Goal: Information Seeking & Learning: Learn about a topic

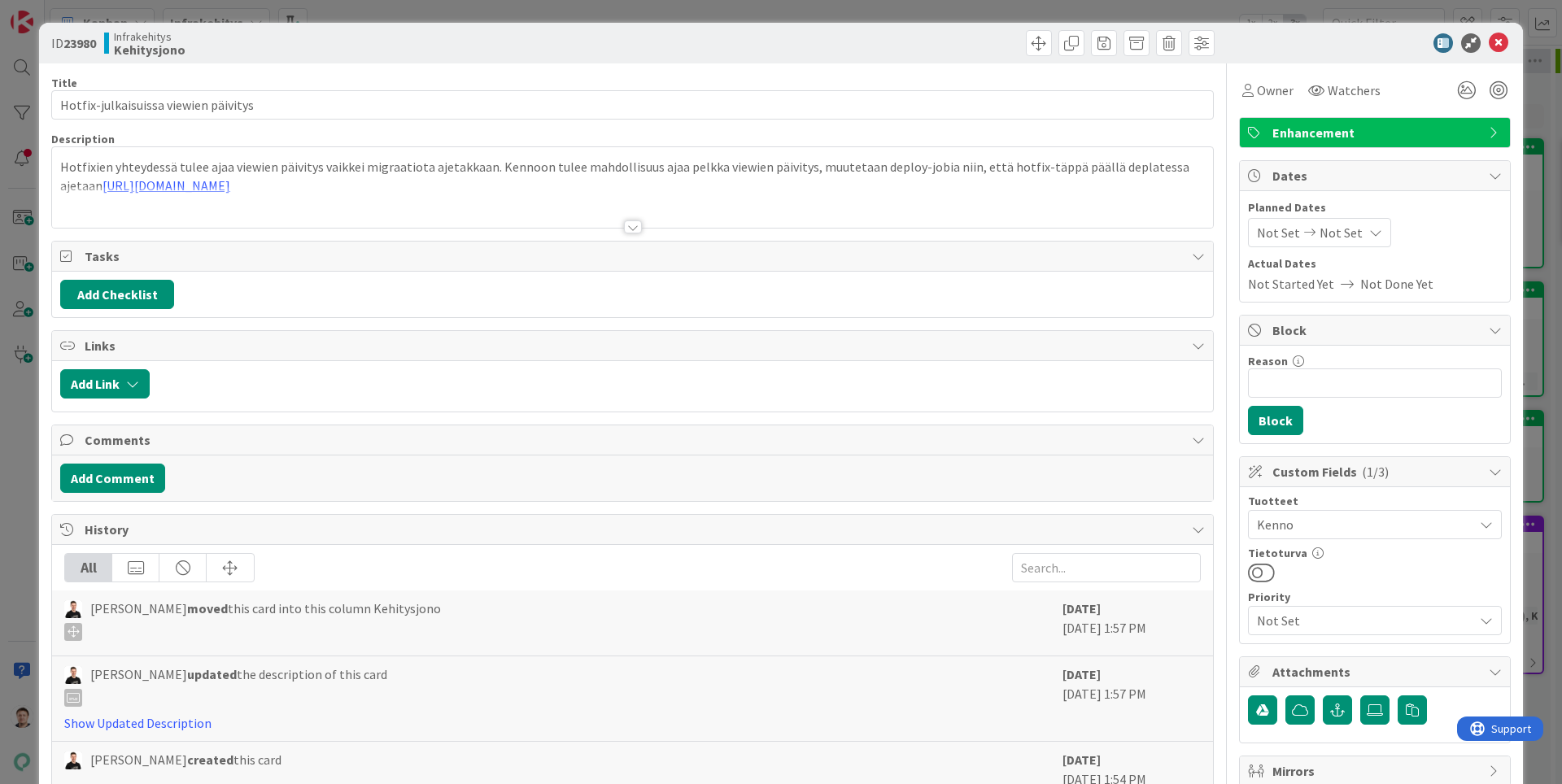
click at [638, 223] on div at bounding box center [632, 226] width 18 height 13
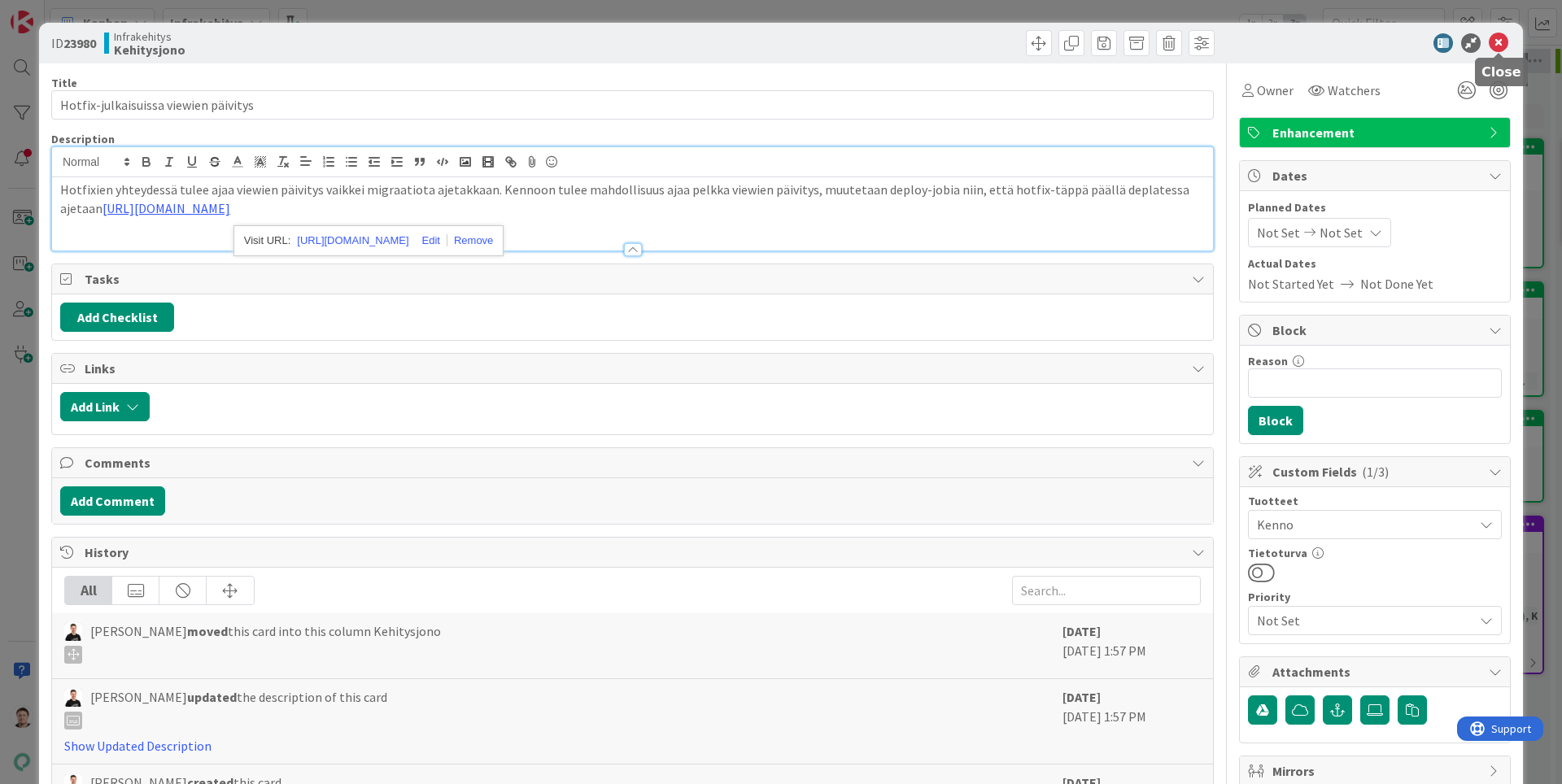
click at [1491, 41] on icon at bounding box center [1498, 43] width 19 height 19
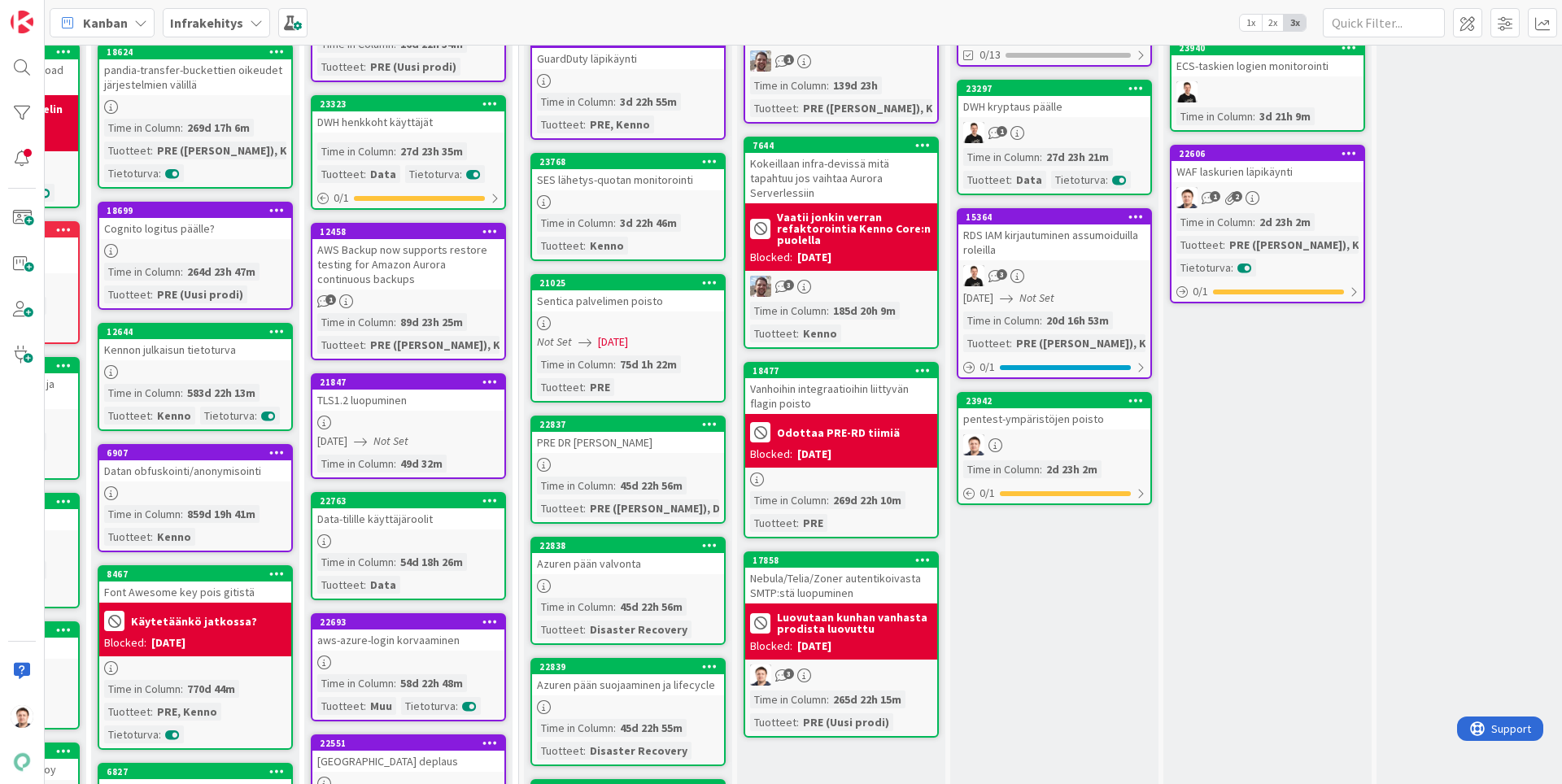
scroll to position [0, 179]
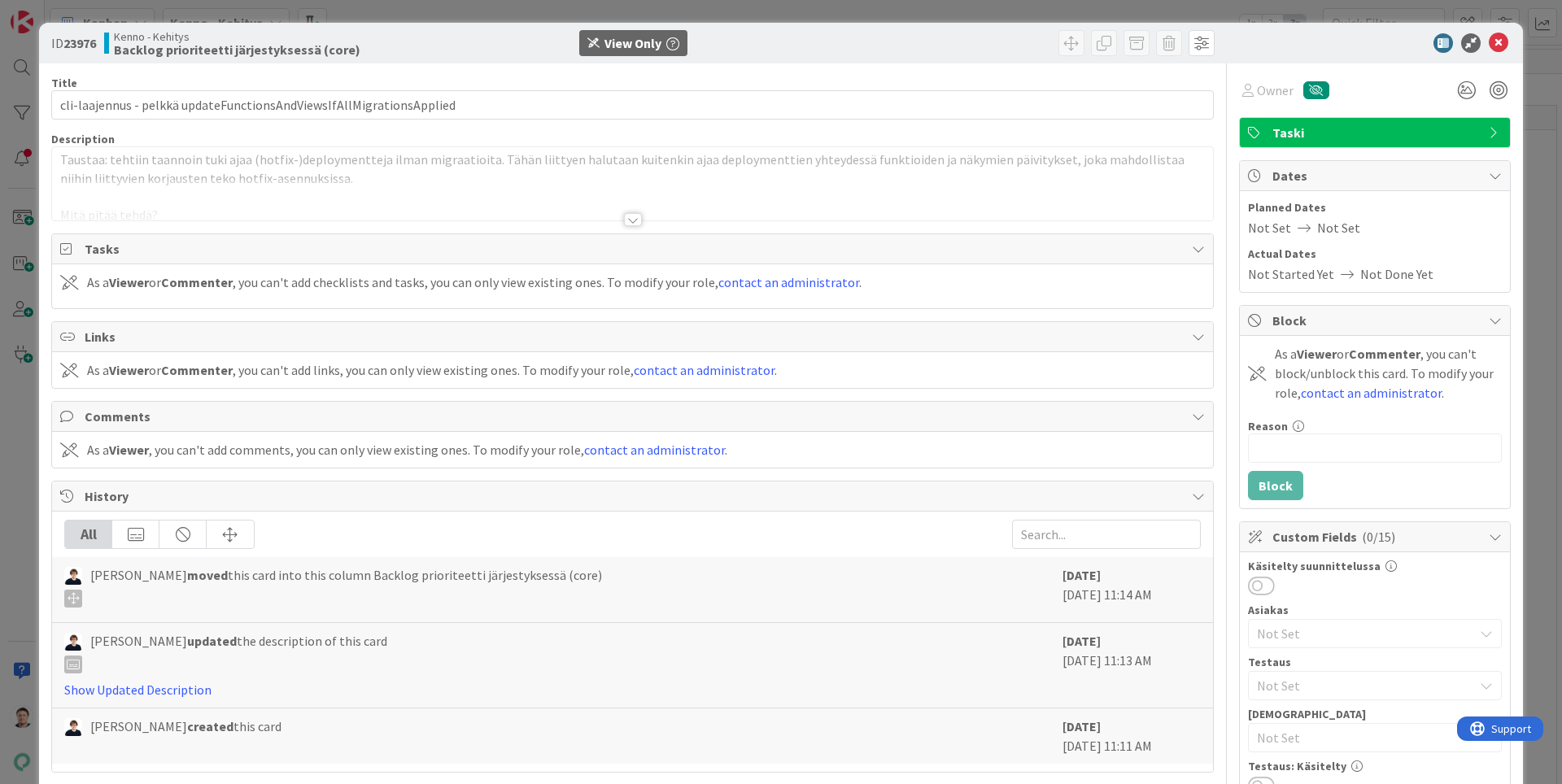
click at [639, 223] on div at bounding box center [632, 219] width 18 height 13
